Goal: Transaction & Acquisition: Purchase product/service

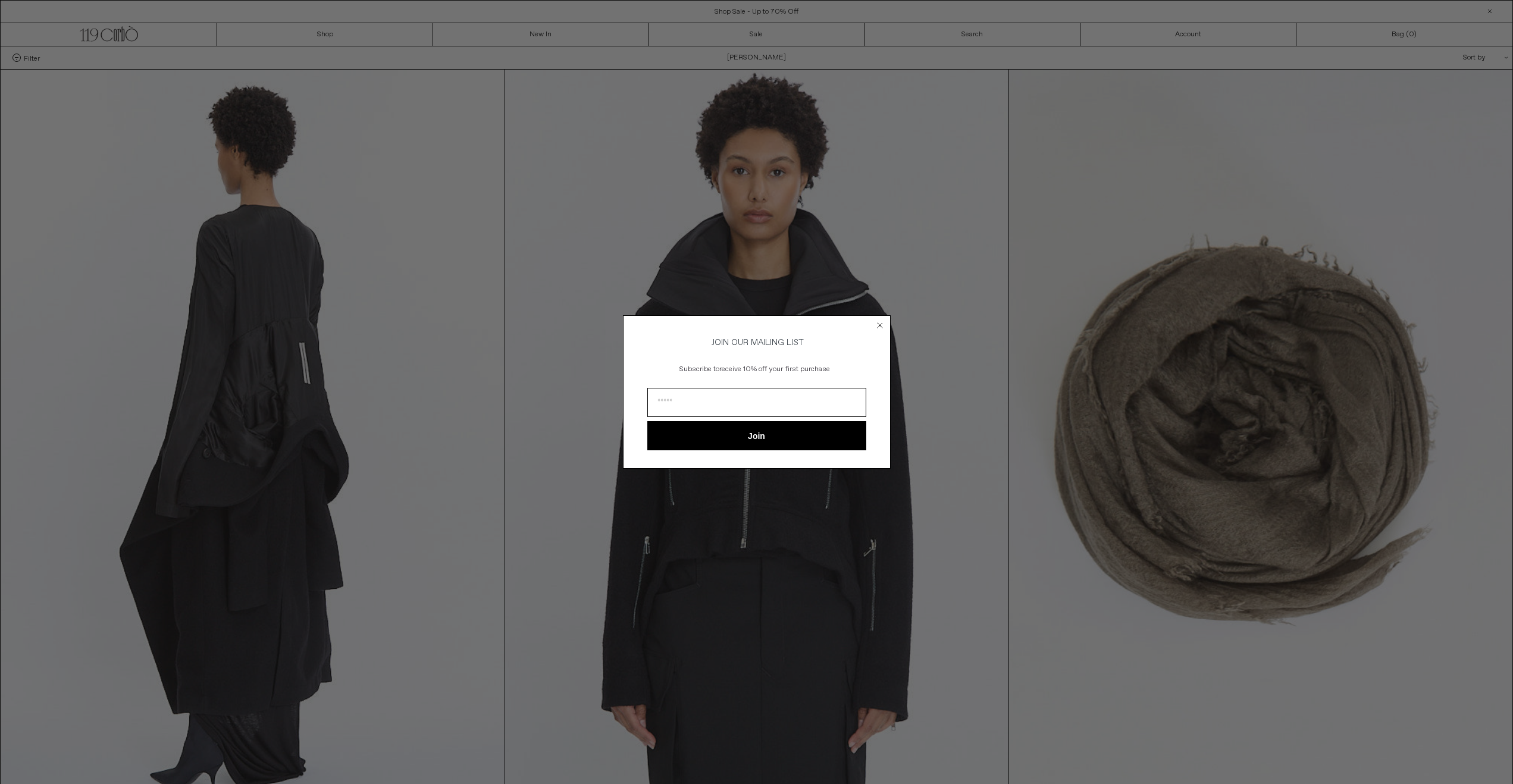
click at [882, 323] on circle "Close dialog" at bounding box center [879, 325] width 11 height 11
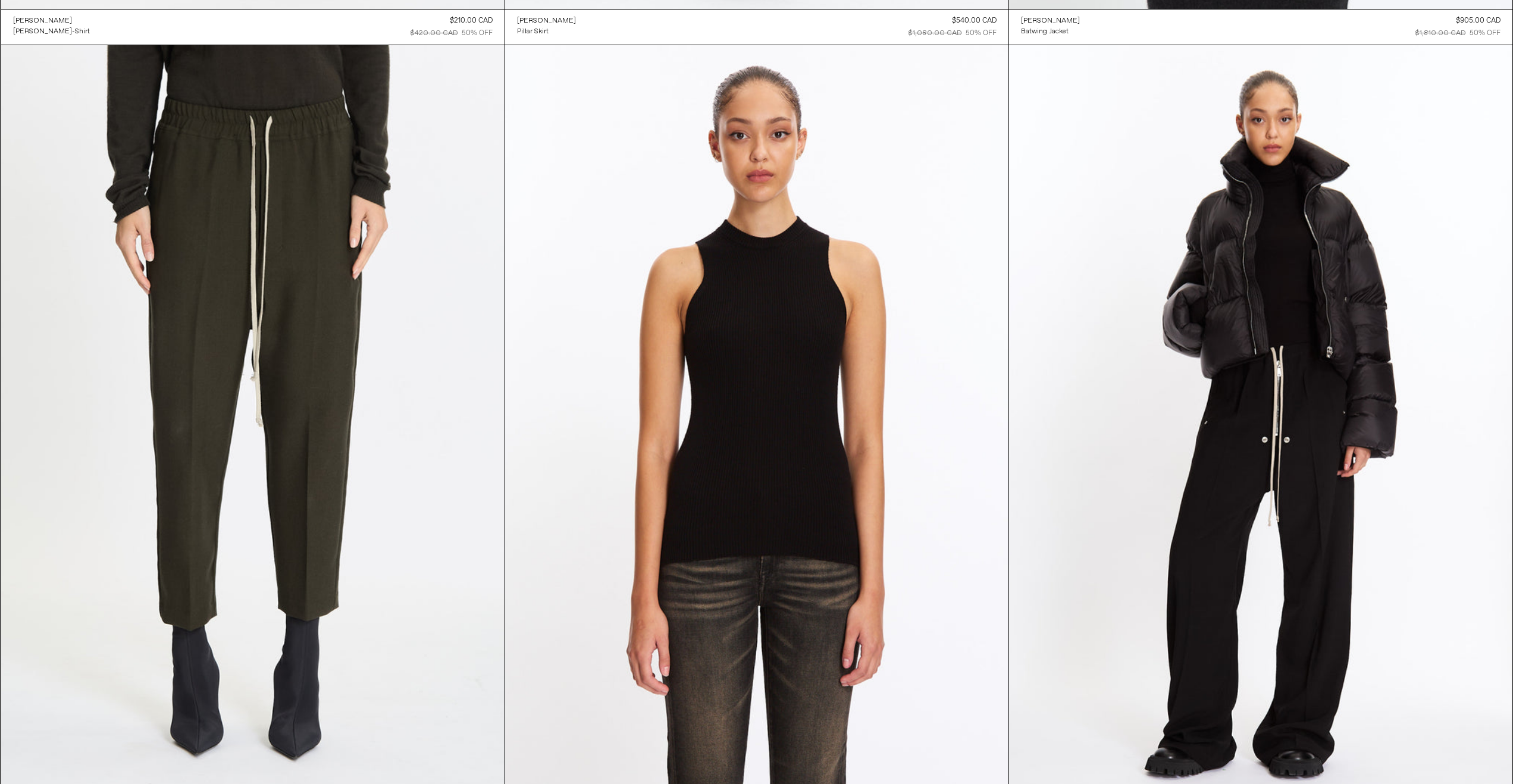
scroll to position [5677, 0]
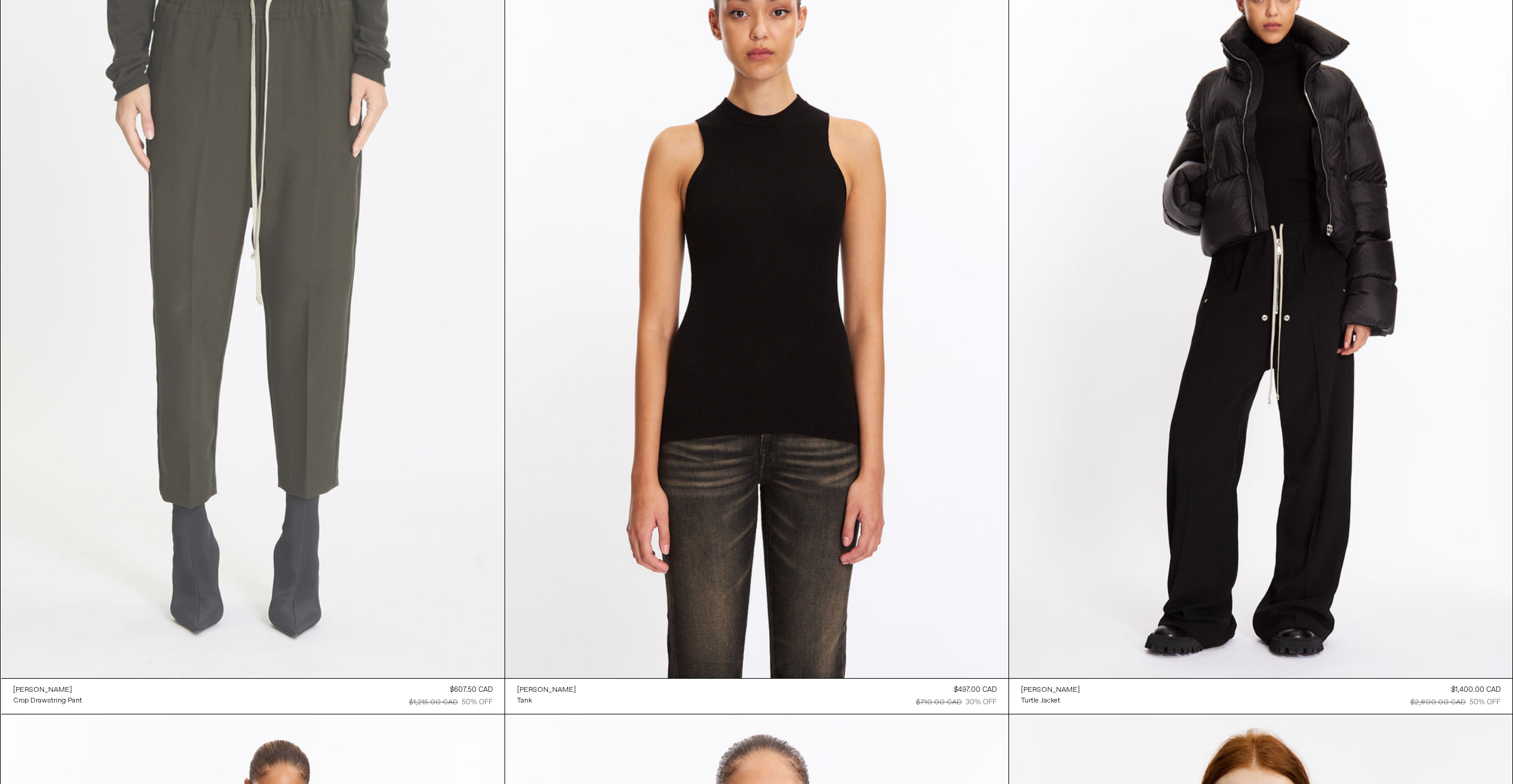
click at [354, 368] on at bounding box center [253, 300] width 504 height 755
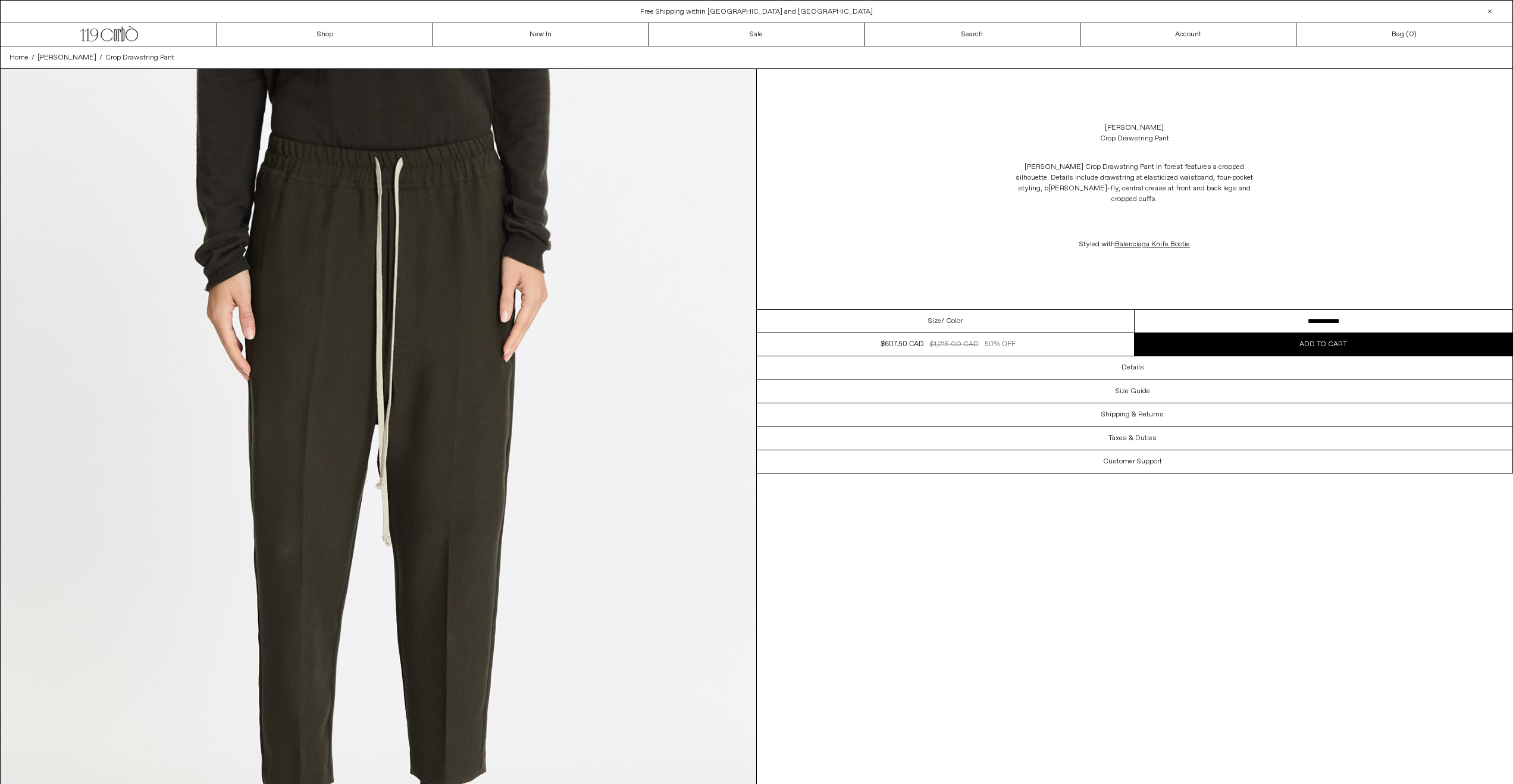
click at [1325, 310] on select "**********" at bounding box center [1323, 322] width 378 height 23
drag, startPoint x: 1176, startPoint y: 573, endPoint x: 1157, endPoint y: 522, distance: 54.4
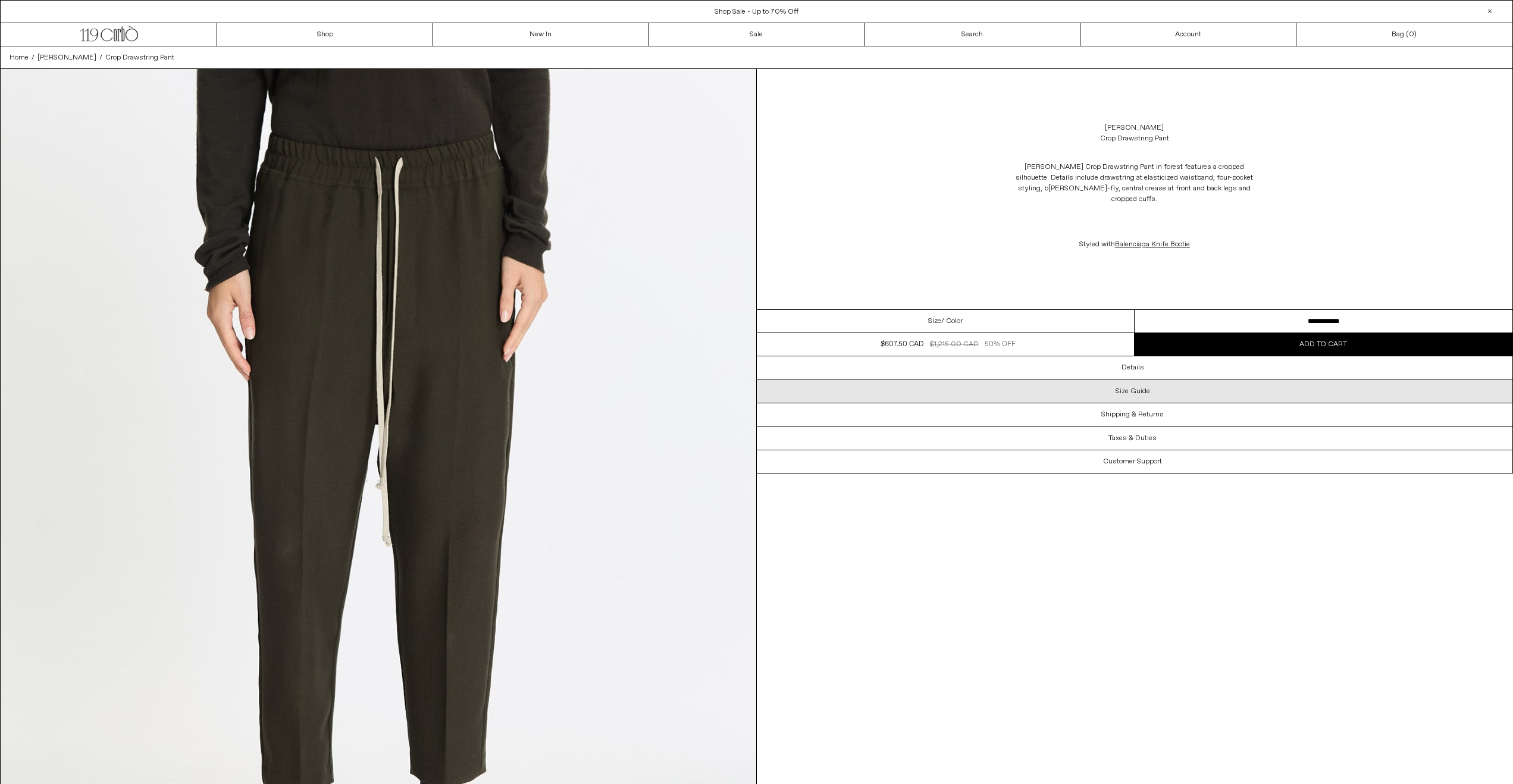
click at [1119, 387] on h3 "Size Guide" at bounding box center [1133, 391] width 34 height 8
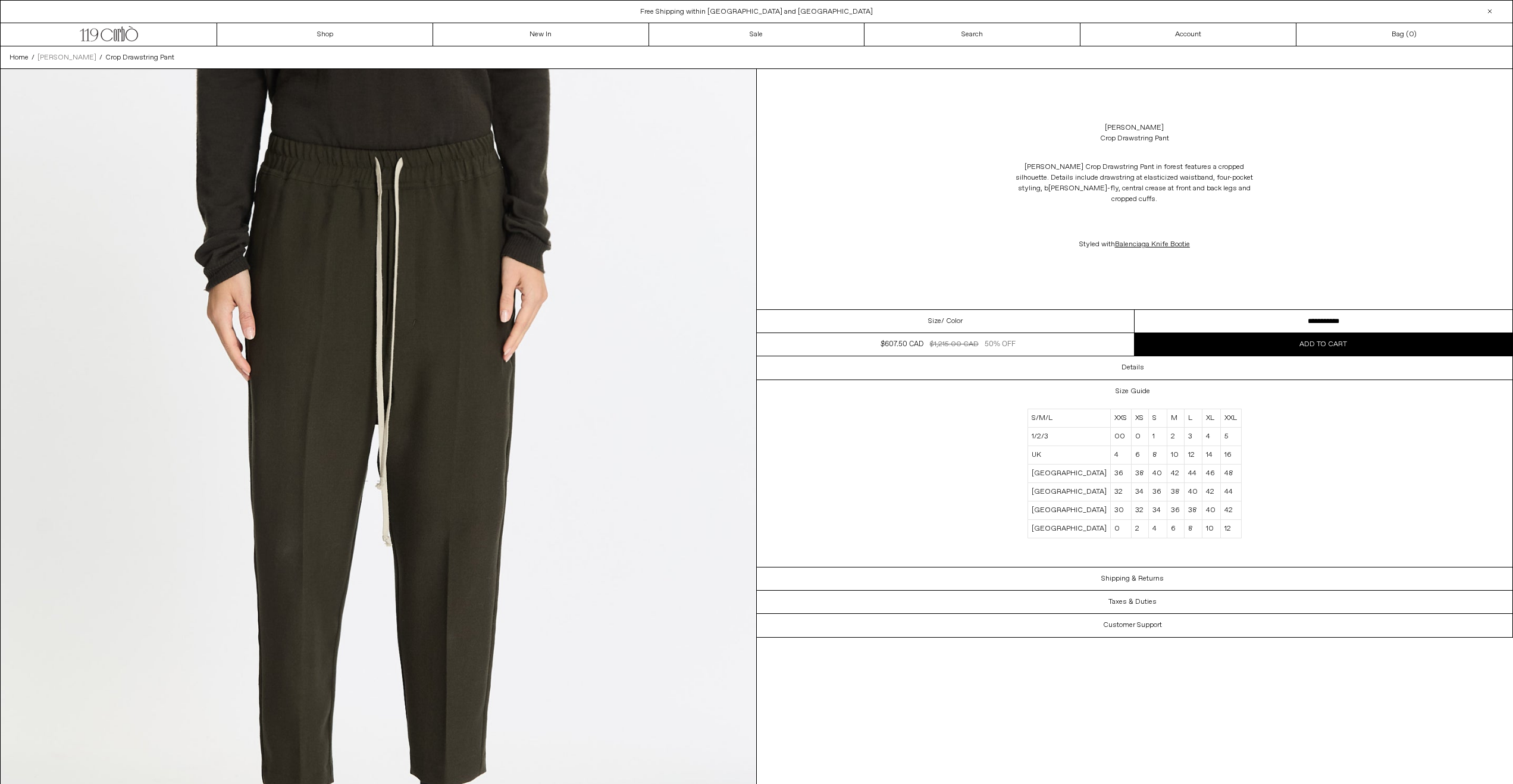
click at [59, 54] on span "[PERSON_NAME]" at bounding box center [67, 57] width 59 height 10
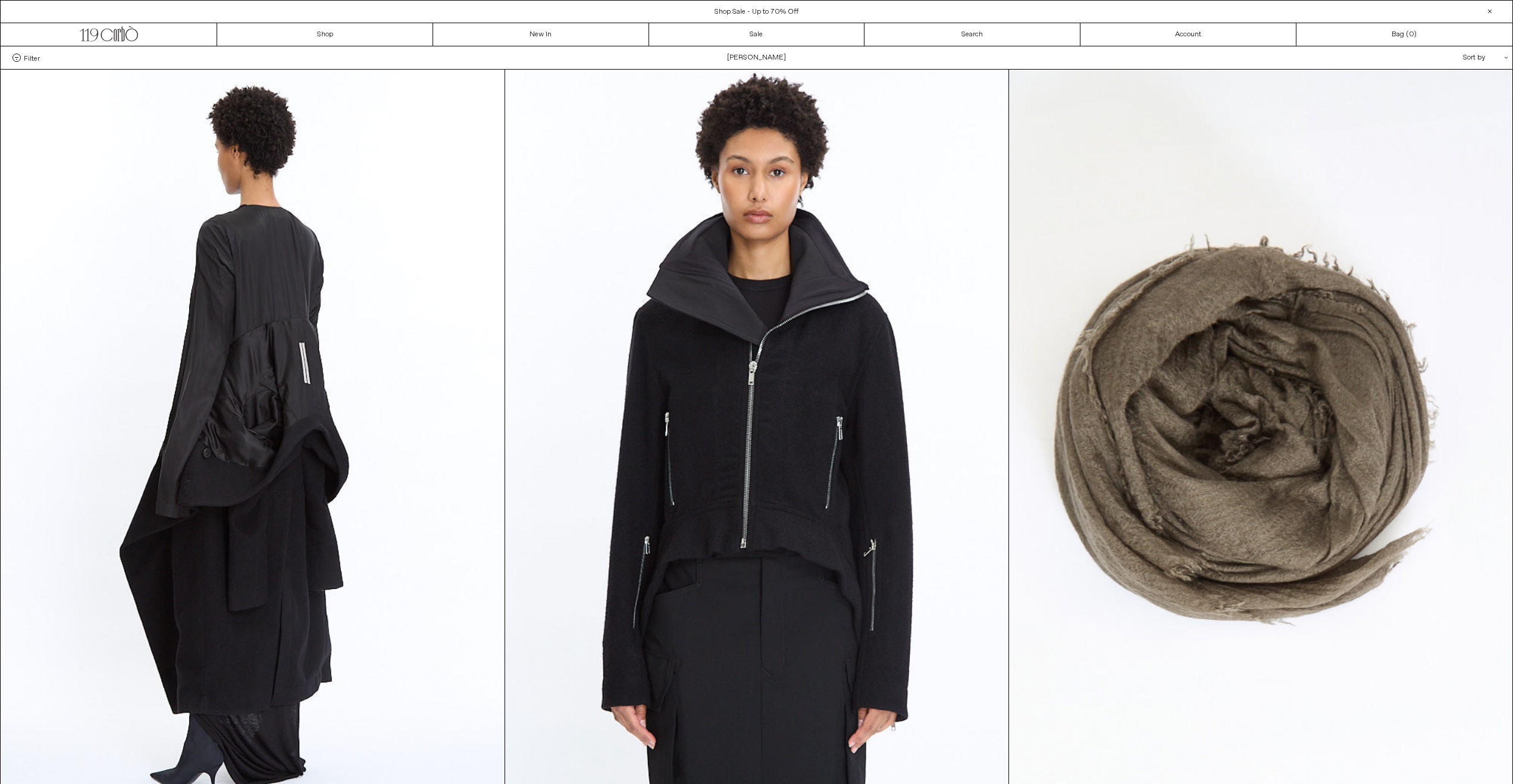
click at [31, 58] on span "Filter" at bounding box center [32, 57] width 16 height 8
click at [0, 0] on select "**********" at bounding box center [0, 0] width 0 height 0
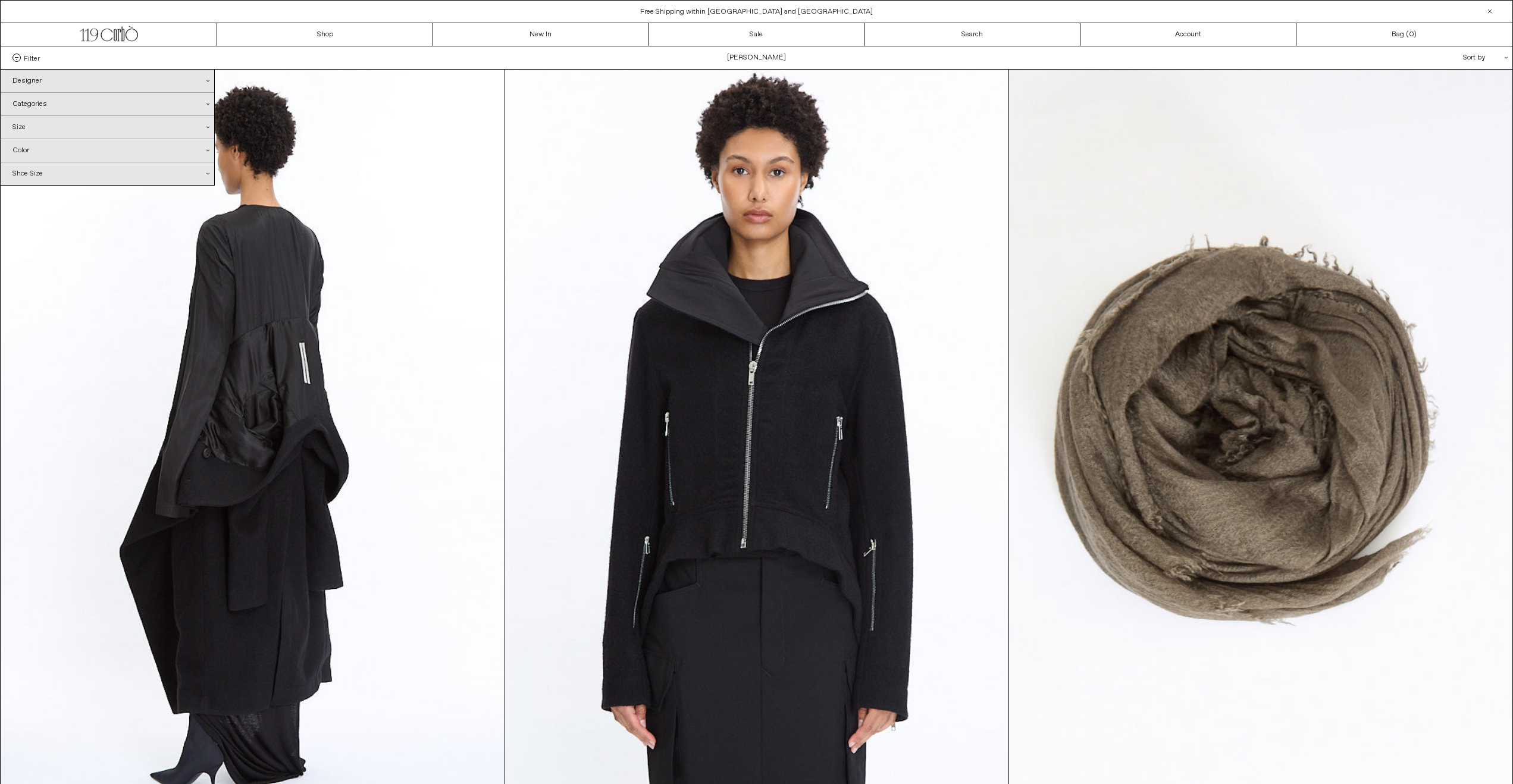
click at [40, 105] on div "Categories .cls-1{fill:#231f20}" at bounding box center [107, 104] width 213 height 23
click at [25, 141] on link "Shoes" at bounding box center [107, 147] width 213 height 21
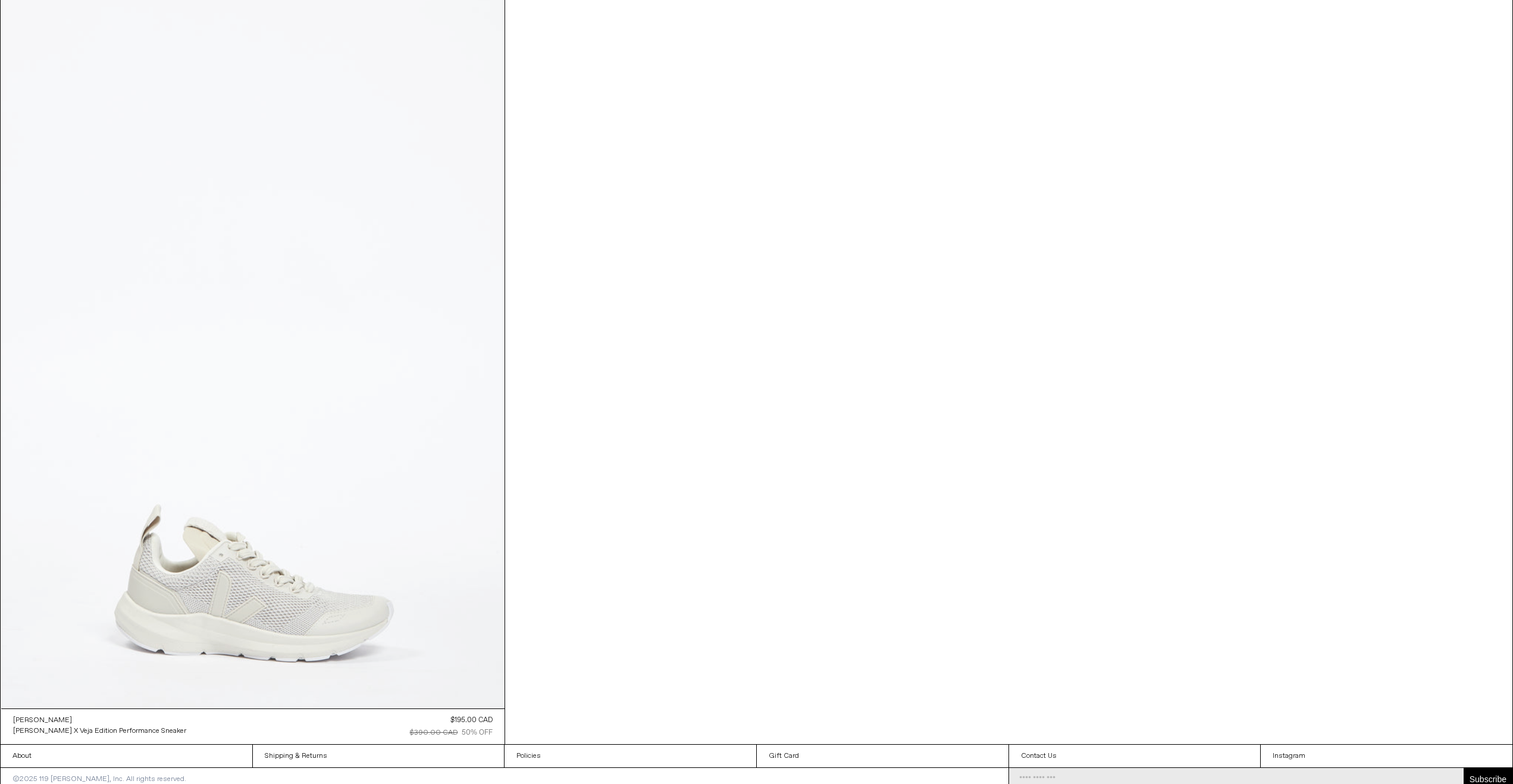
scroll to position [124, 0]
